Goal: Task Accomplishment & Management: Manage account settings

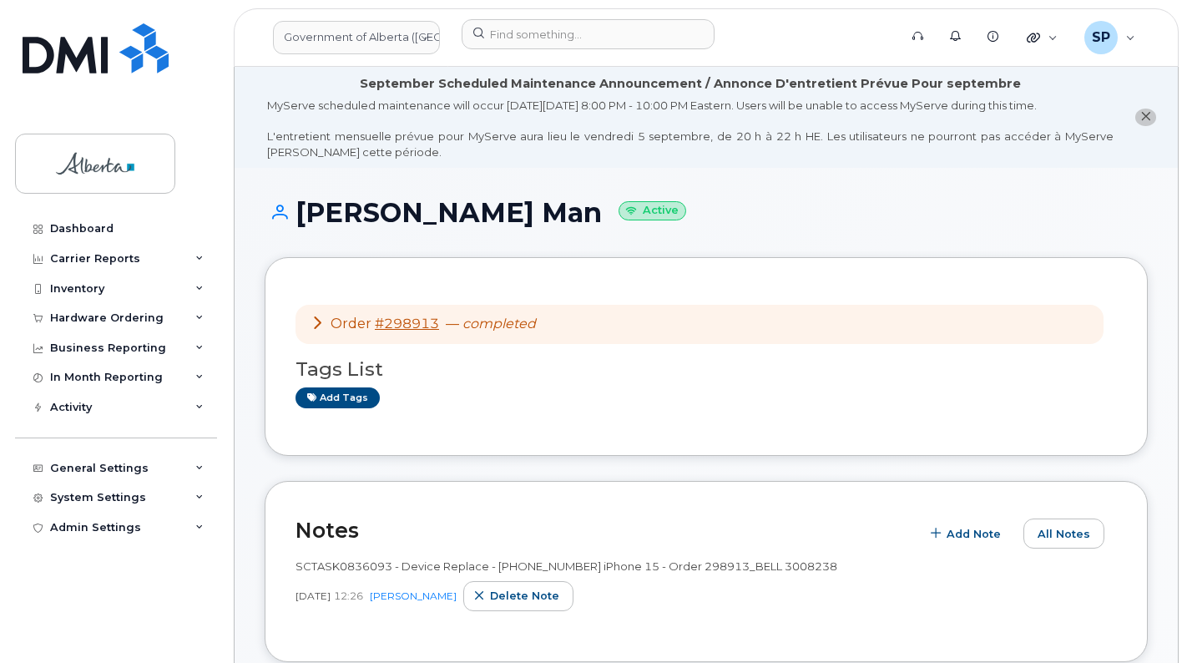
scroll to position [380, 0]
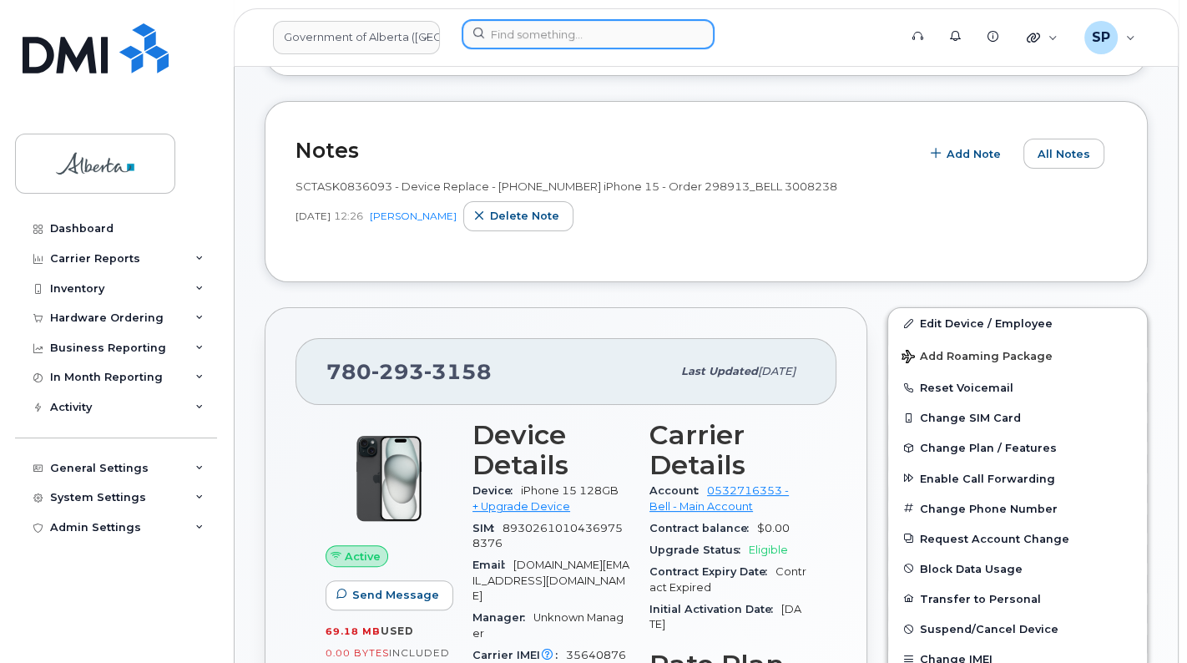
click at [507, 38] on input at bounding box center [588, 34] width 253 height 30
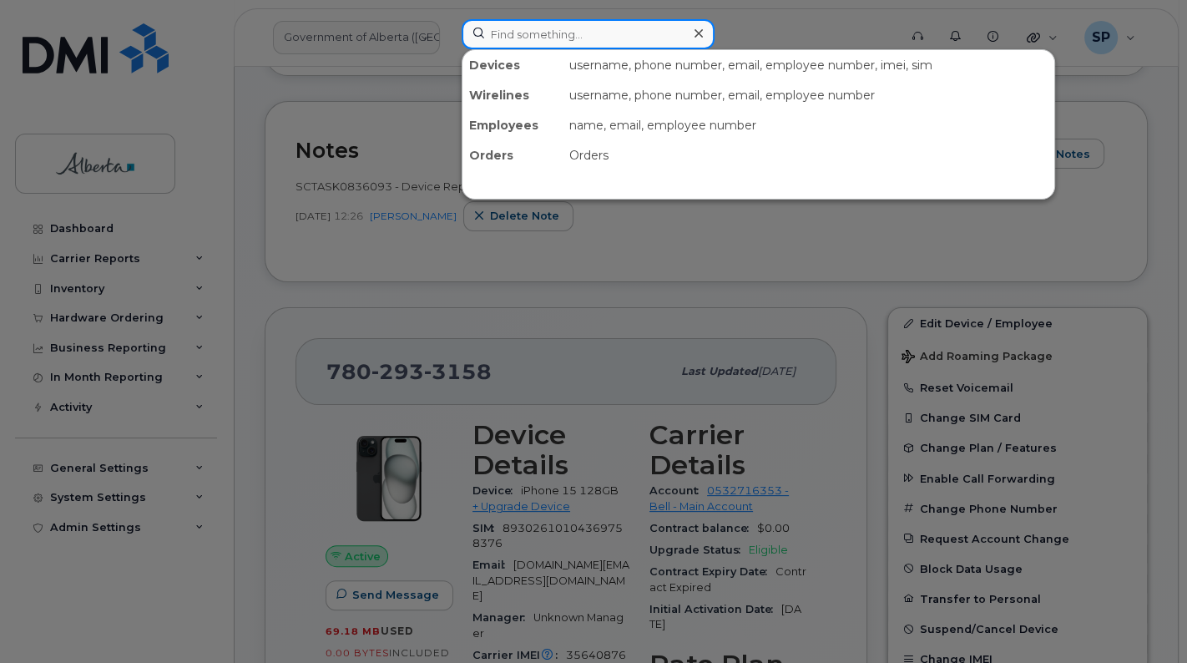
paste input "5875984047"
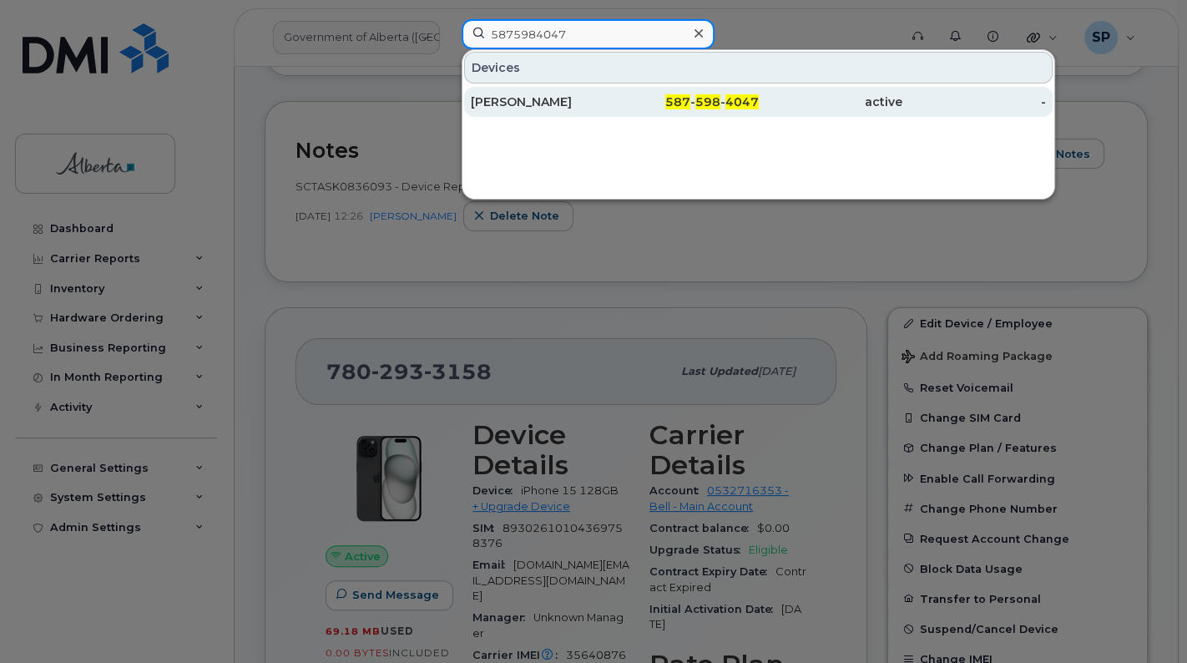
type input "5875984047"
click at [539, 99] on div "Vonai Ratisai" at bounding box center [543, 101] width 144 height 17
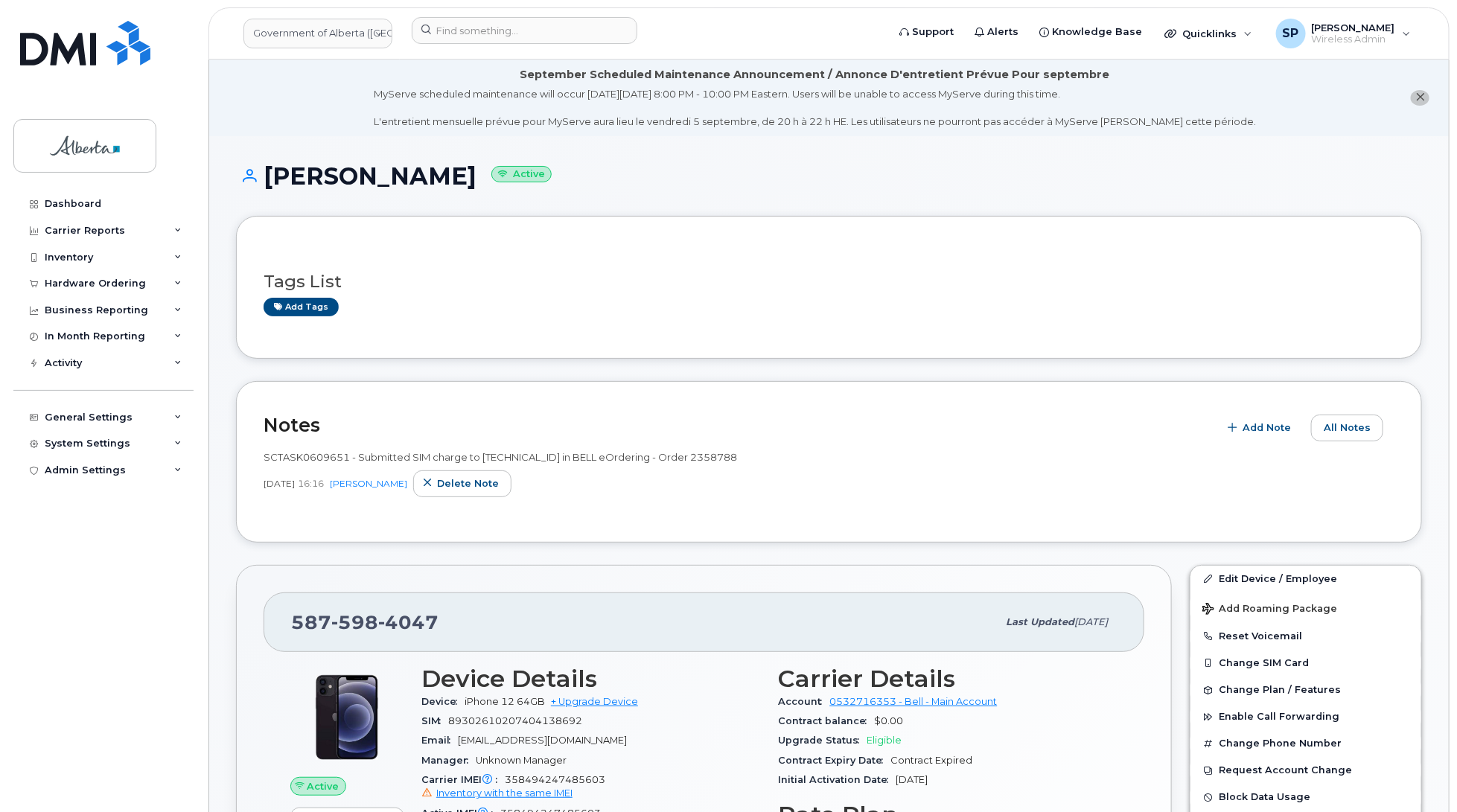
drag, startPoint x: 0, startPoint y: 0, endPoint x: 842, endPoint y: 262, distance: 881.8
click at [842, 262] on div "Tags List Add tags" at bounding box center [829, 287] width 1131 height 57
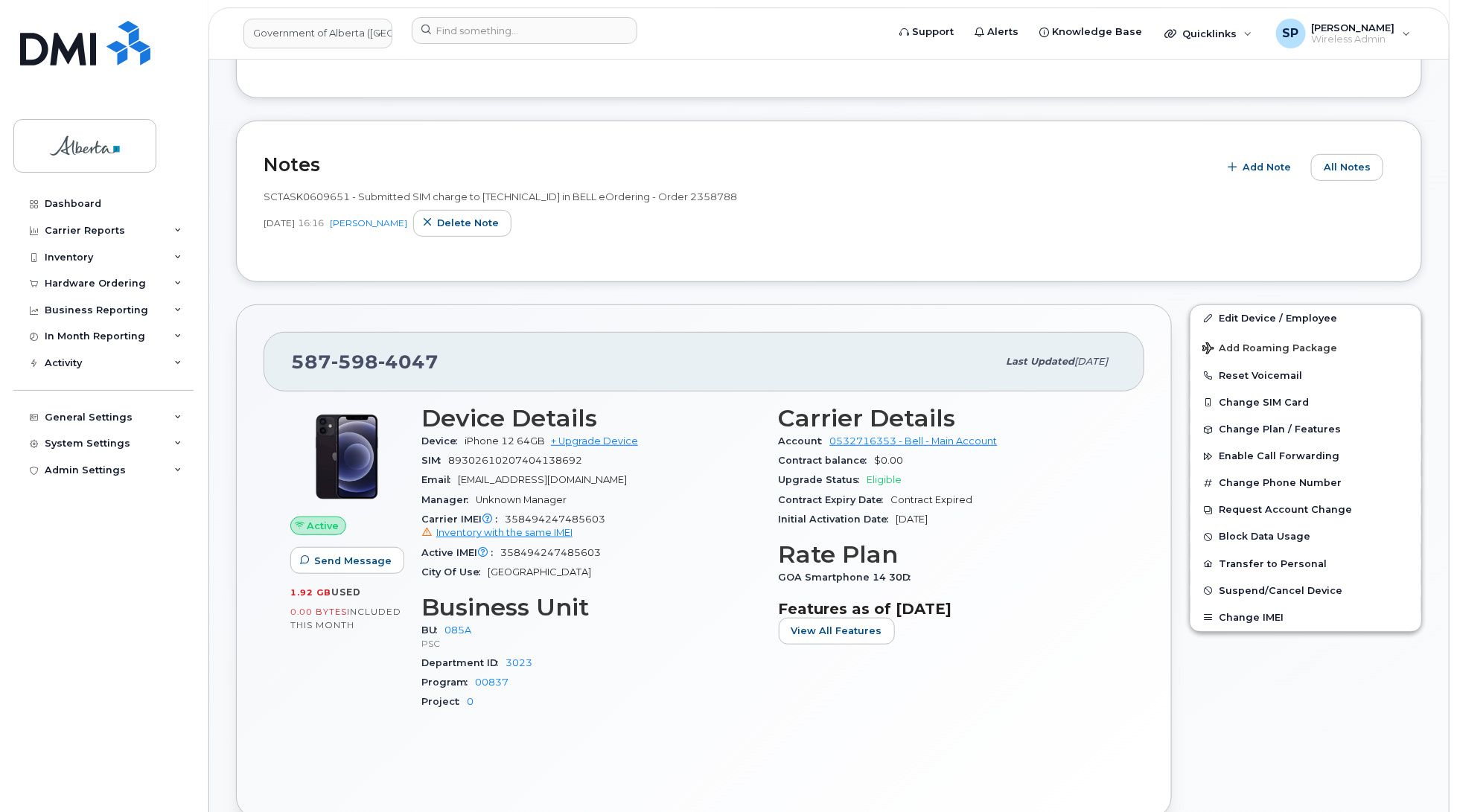
scroll to position [263, 0]
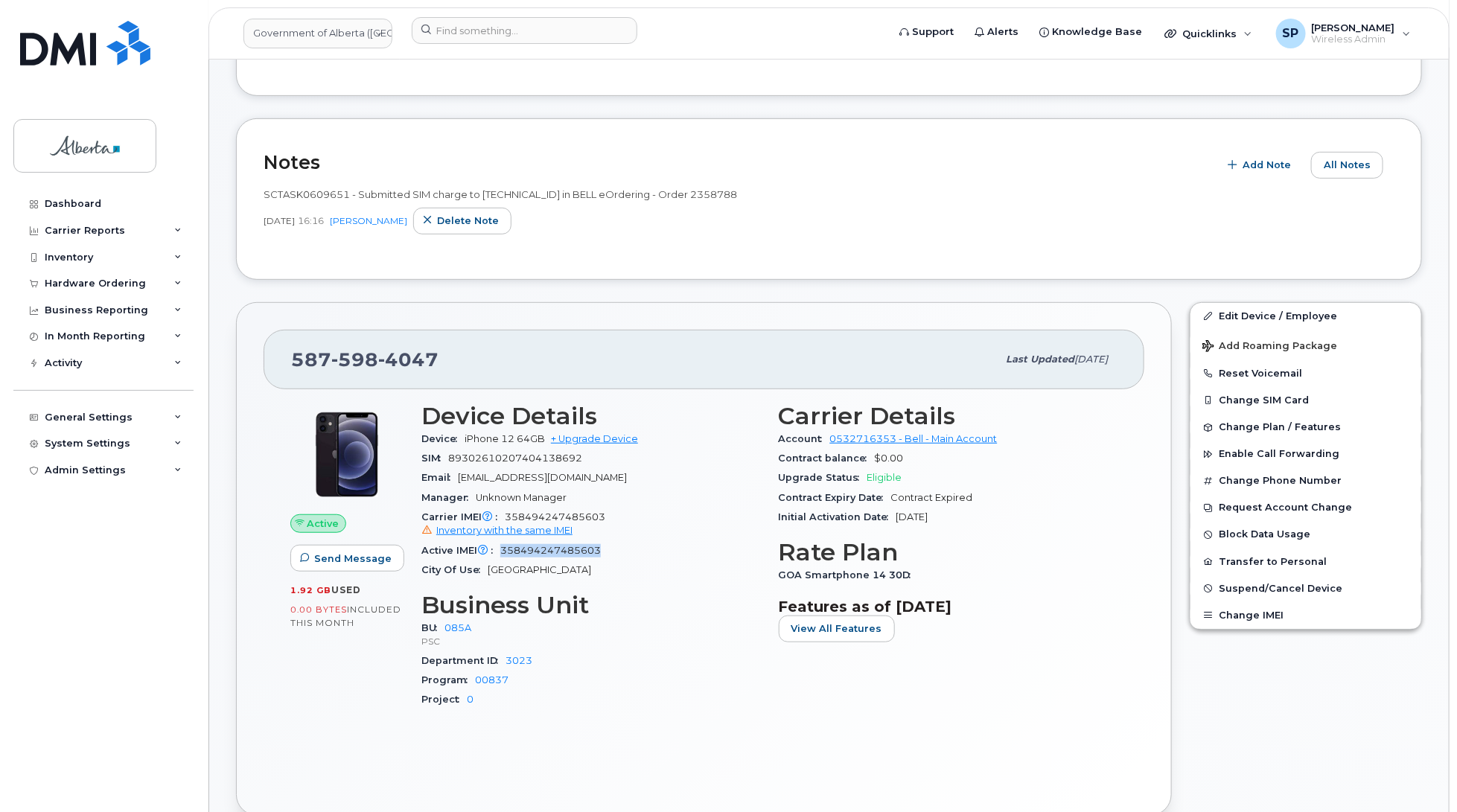
drag, startPoint x: 609, startPoint y: 547, endPoint x: 502, endPoint y: 555, distance: 107.3
click at [502, 555] on div "Active IMEI Active IMEI is refreshed daily with a delay of up to 48 hours follo…" at bounding box center [590, 551] width 340 height 20
copy span "358494247485603"
click at [1058, 162] on span "Add Note" at bounding box center [1266, 165] width 48 height 14
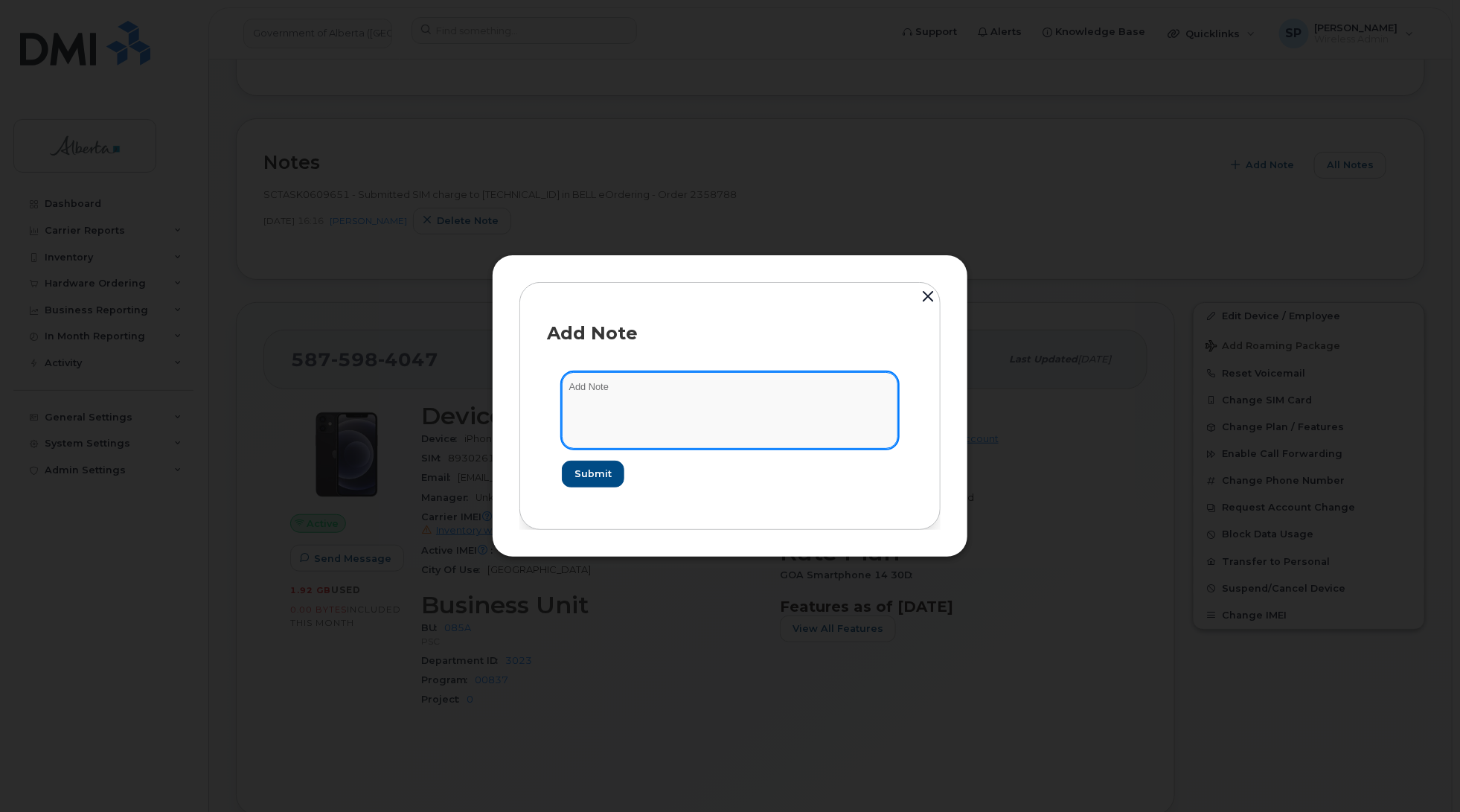
click at [837, 398] on textarea at bounding box center [729, 409] width 336 height 76
paste textarea "Device Lost - 5875984047 iPhone 12 IMEI [TECHNICAL_ID] s/n H4YL14HJ0F00"
click at [568, 387] on textarea "Device Lost - 5875984047 iPhone 12 IMEI [TECHNICAL_ID] s/n H4YL14HJ0F00" at bounding box center [729, 409] width 336 height 76
paste textarea "INC1131577"
click at [703, 402] on textarea "INC1131577 Device Lost - 5875984047 iPhone 12 IMEI [TECHNICAL_ID] s/n H4YL14HJ0…" at bounding box center [729, 409] width 336 height 76
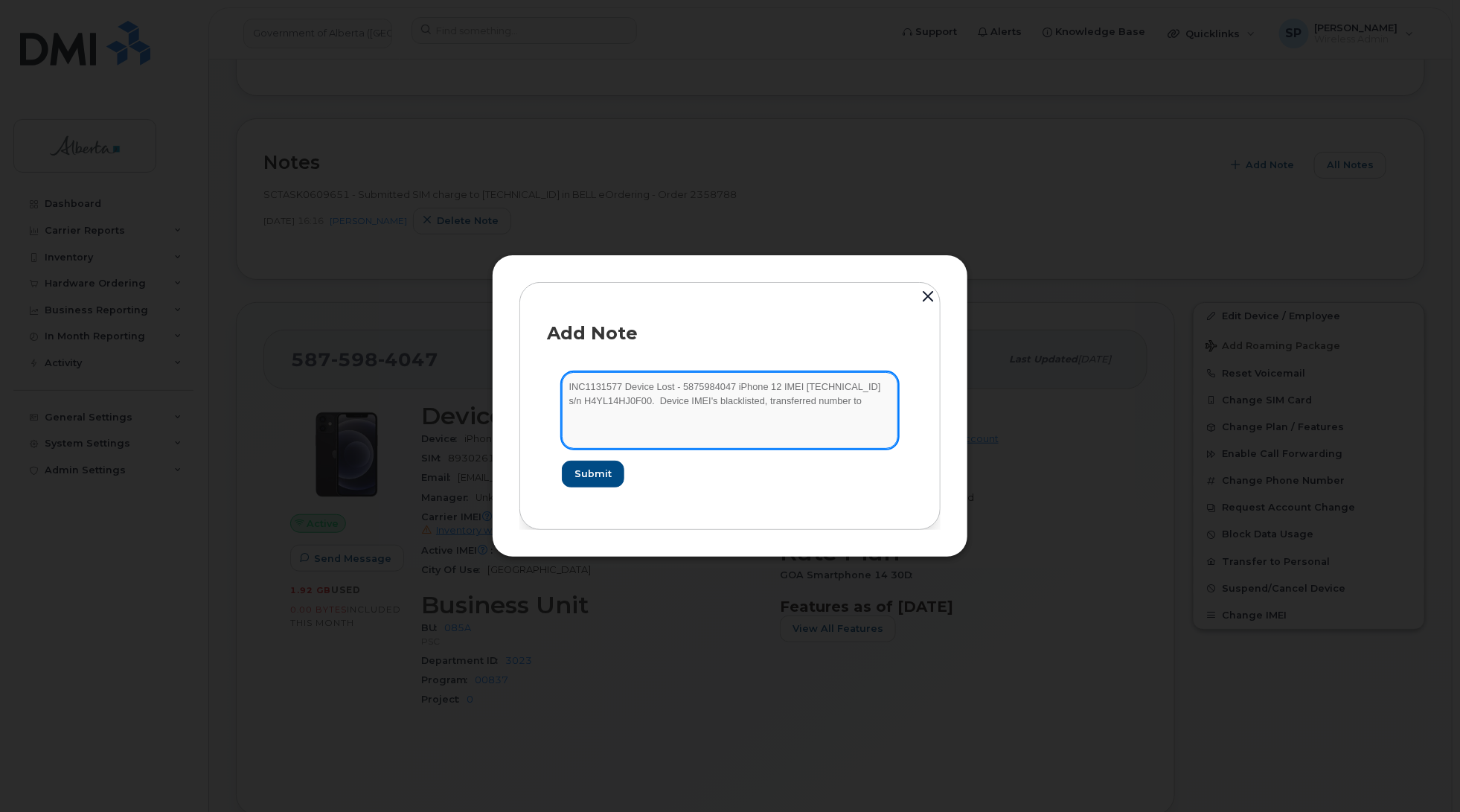
drag, startPoint x: 615, startPoint y: 467, endPoint x: 781, endPoint y: 419, distance: 172.8
click at [781, 419] on textarea "INC1131577 Device Lost - 5875984047 iPhone 12 IMEI [TECHNICAL_ID] s/n H4YL14HJ0…" at bounding box center [729, 409] width 336 height 76
click at [849, 403] on textarea "INC1131577 Device Lost - 5875984047 iPhone 12 IMEI [TECHNICAL_ID] s/n H4YL14HJ0…" at bounding box center [729, 409] width 336 height 76
type textarea "INC1131577 Device Lost - 5875984047 iPhone 12 IMEI [TECHNICAL_ID] s/n H4YL14HJ0…"
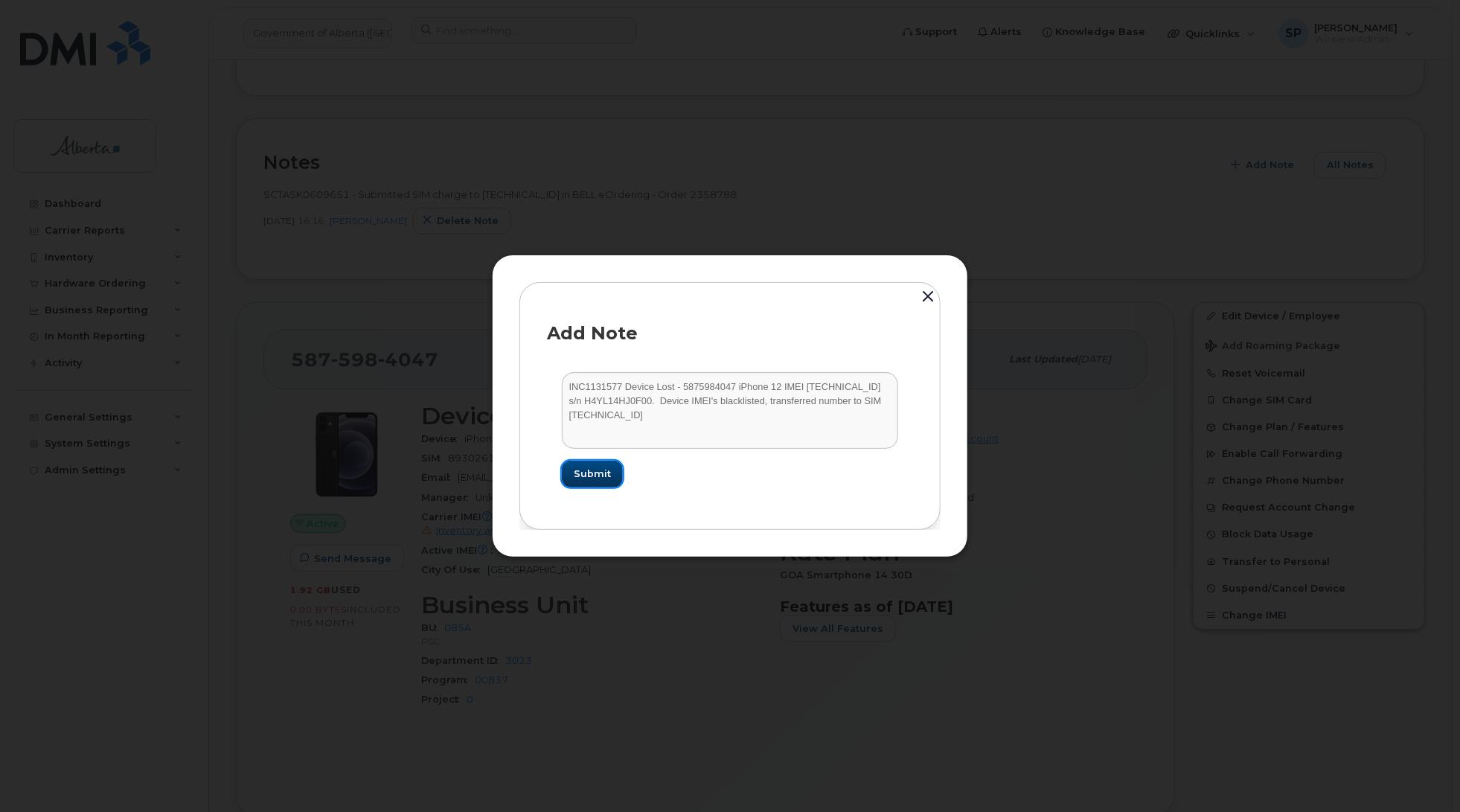
click at [607, 470] on span "Submit" at bounding box center [593, 473] width 37 height 14
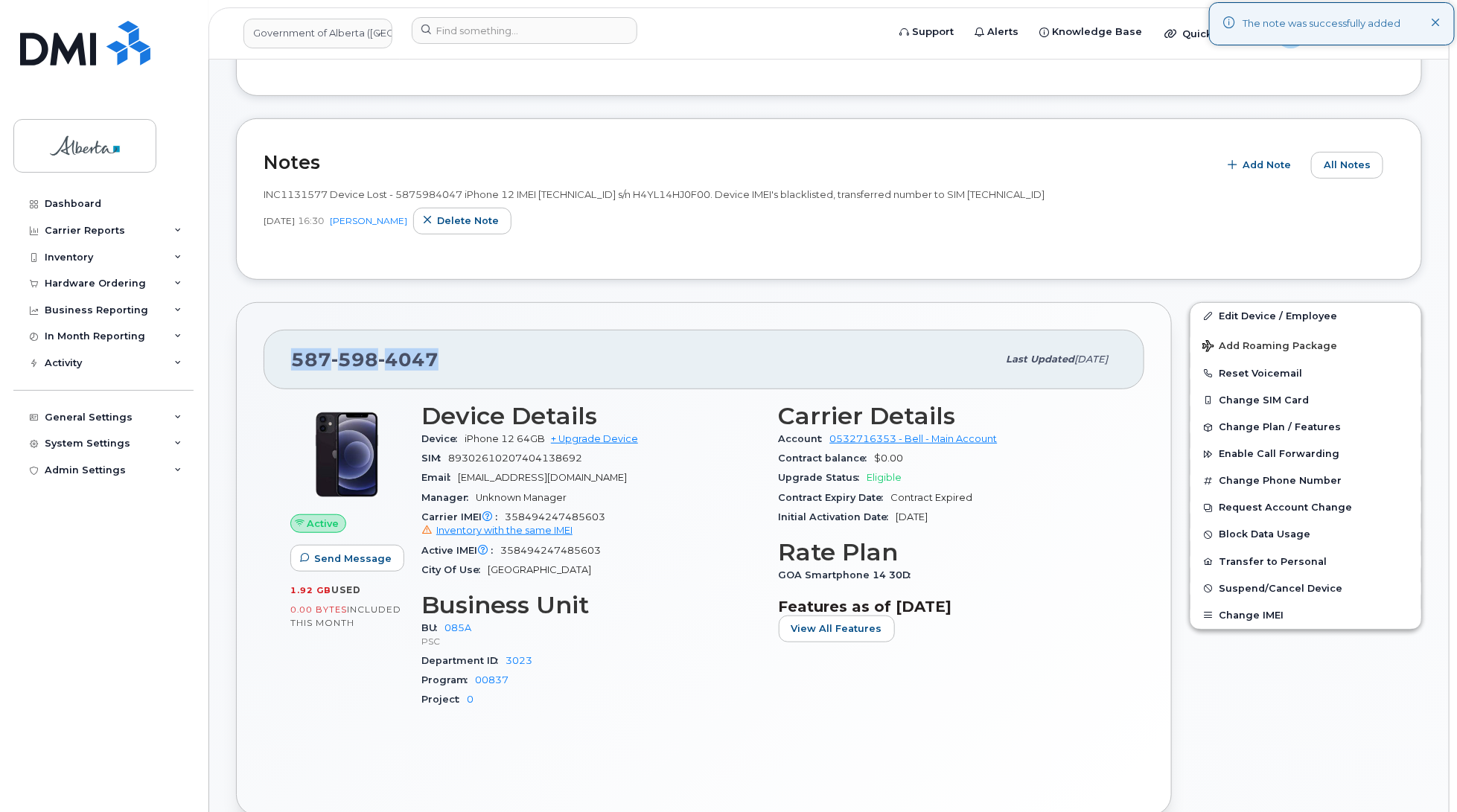
drag, startPoint x: 437, startPoint y: 363, endPoint x: 288, endPoint y: 347, distance: 149.9
click at [288, 347] on div "[PHONE_NUMBER] Last updated [DATE]" at bounding box center [704, 359] width 881 height 60
copy span "[PHONE_NUMBER]"
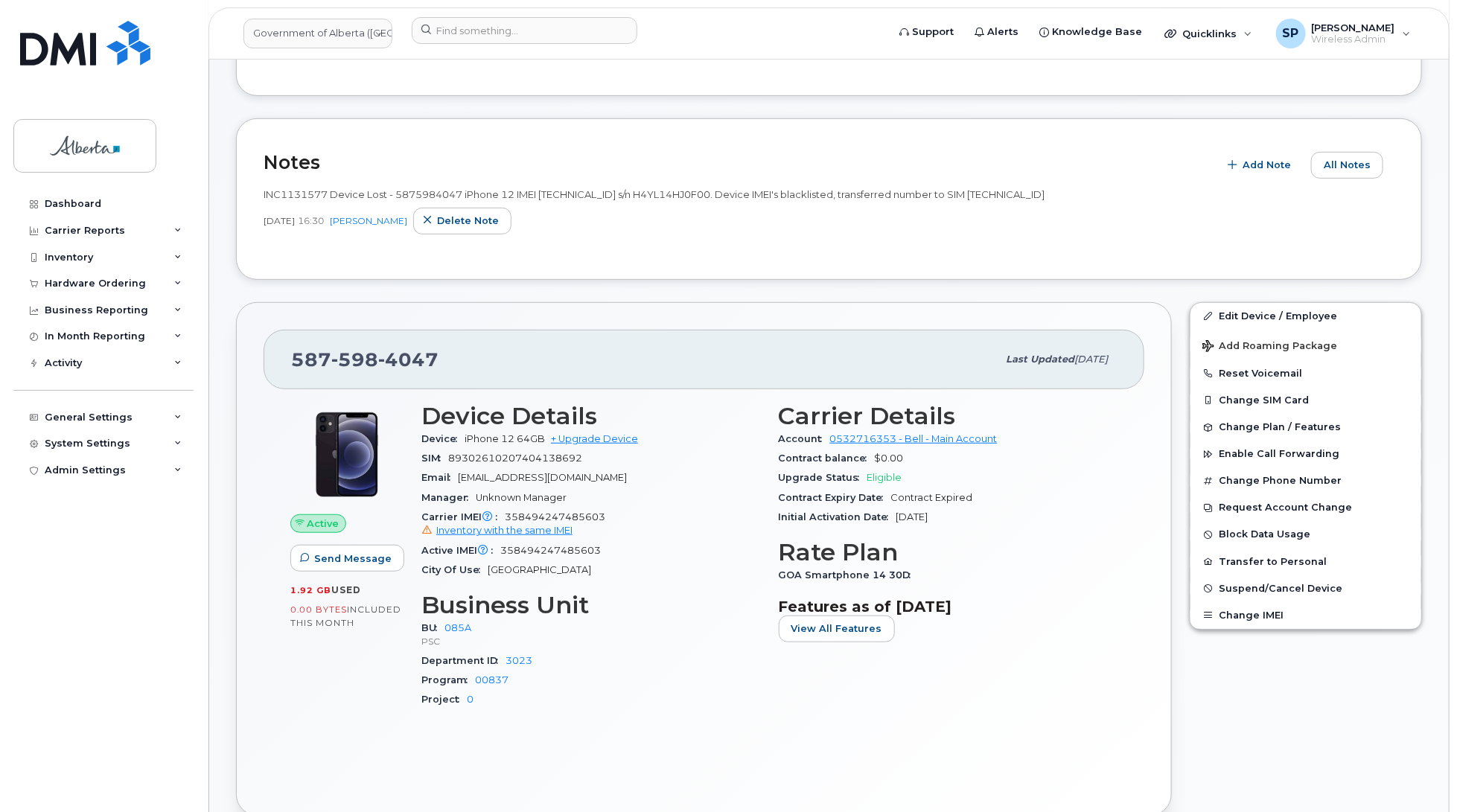
click at [13, 544] on div "Dashboard Carrier Reports Monthly Billing Data Daily Data Pooling Data Behavior…" at bounding box center [105, 490] width 184 height 599
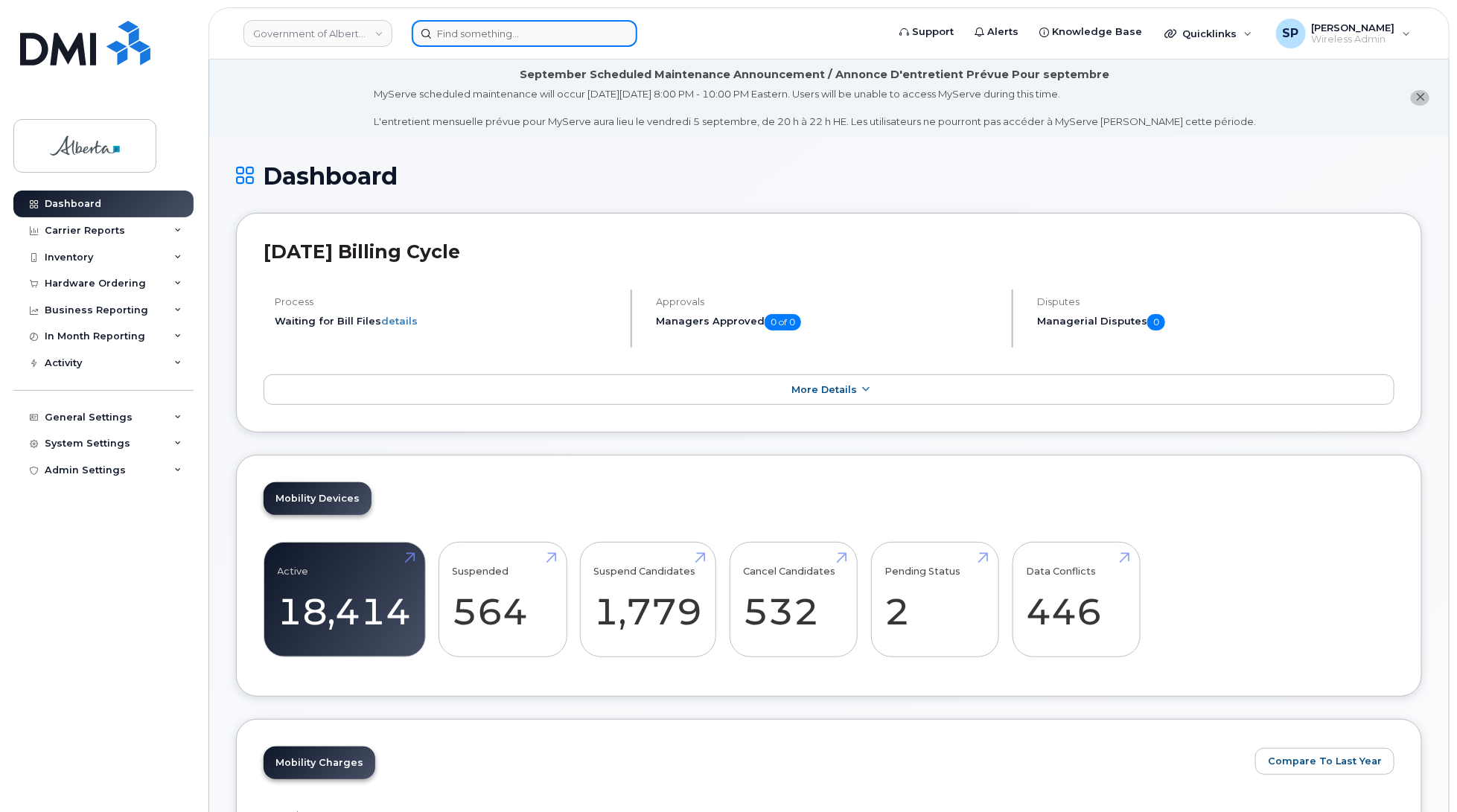
click at [482, 32] on input at bounding box center [524, 34] width 226 height 27
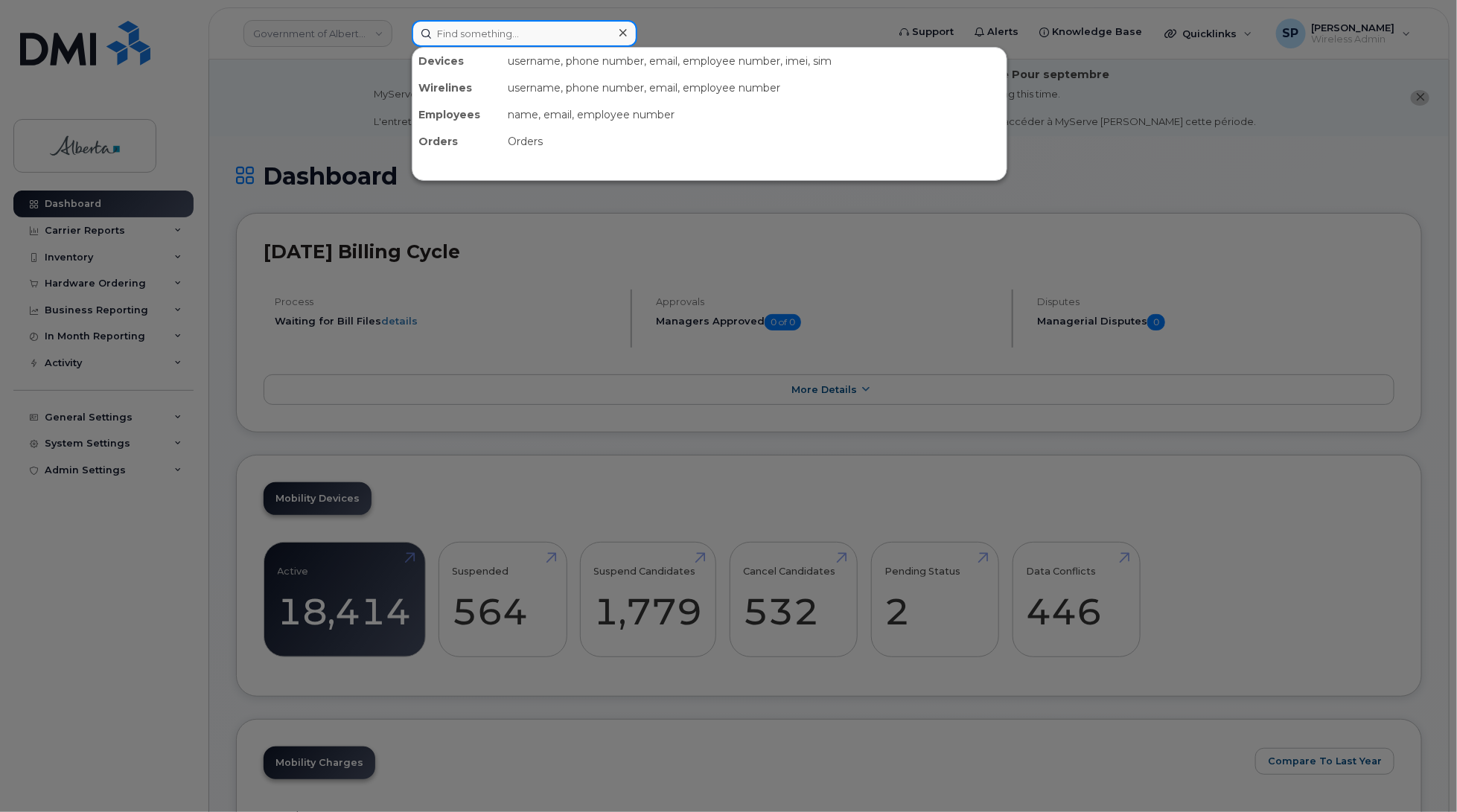
paste input "5875896777"
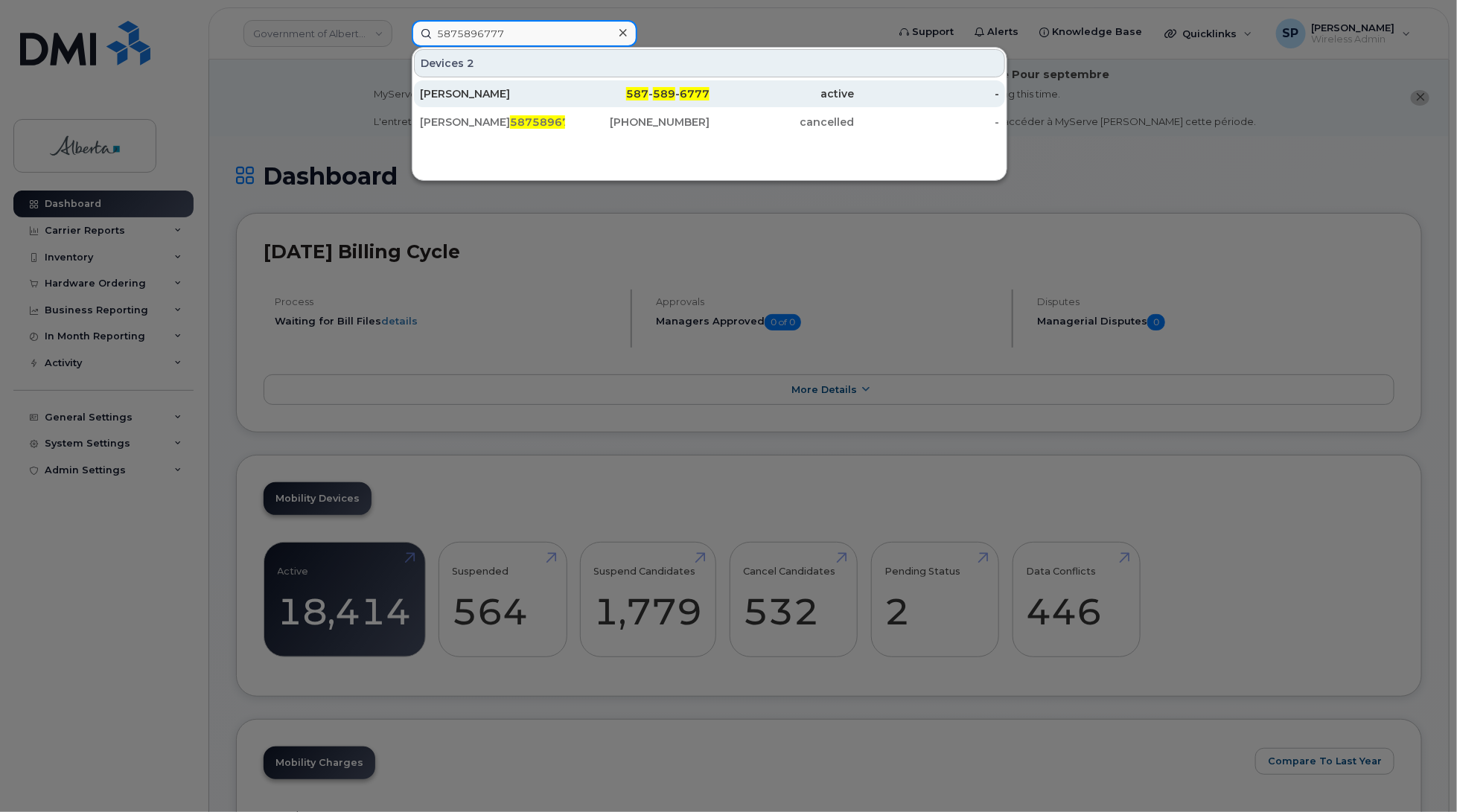
type input "5875896777"
click at [471, 97] on div "Sherry Shagidevich" at bounding box center [492, 94] width 145 height 15
